Goal: Task Accomplishment & Management: Use online tool/utility

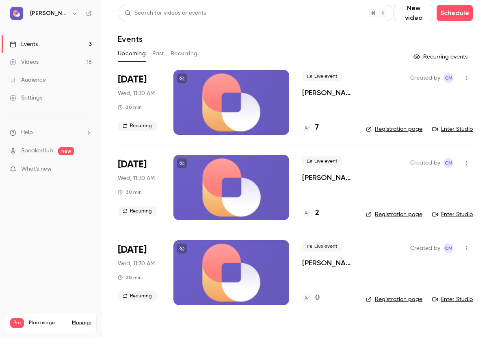
click at [318, 92] on p "[PERSON_NAME] Weekly Product Webinar (LIVE!)" at bounding box center [327, 93] width 51 height 10
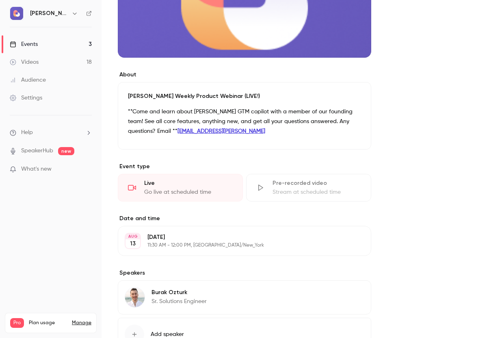
scroll to position [169, 0]
click at [193, 193] on div "Go live at scheduled time" at bounding box center [188, 192] width 89 height 8
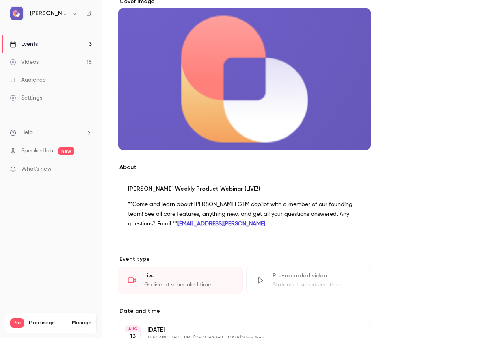
scroll to position [0, 0]
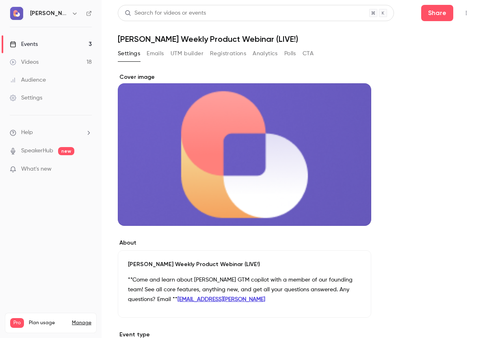
click at [48, 44] on link "Events 3" at bounding box center [51, 44] width 102 height 18
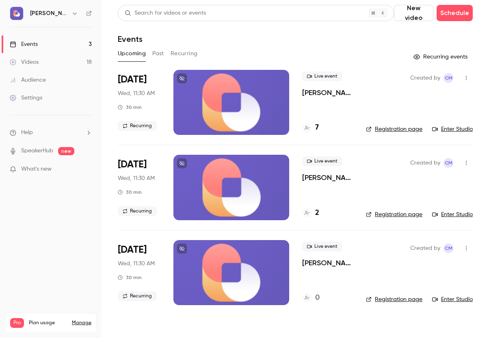
click at [464, 128] on link "Enter Studio" at bounding box center [452, 129] width 41 height 8
